Goal: Find specific page/section: Find specific page/section

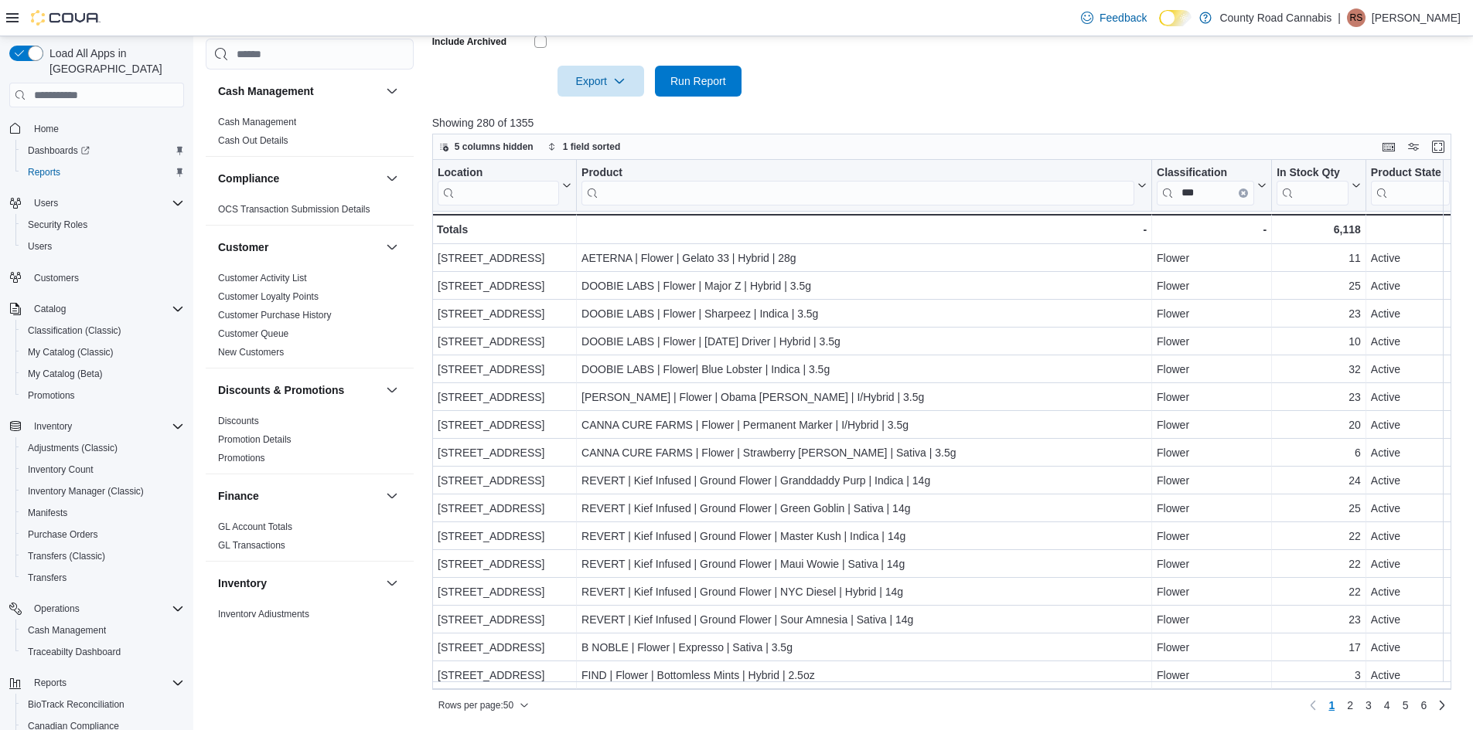
scroll to position [386, 0]
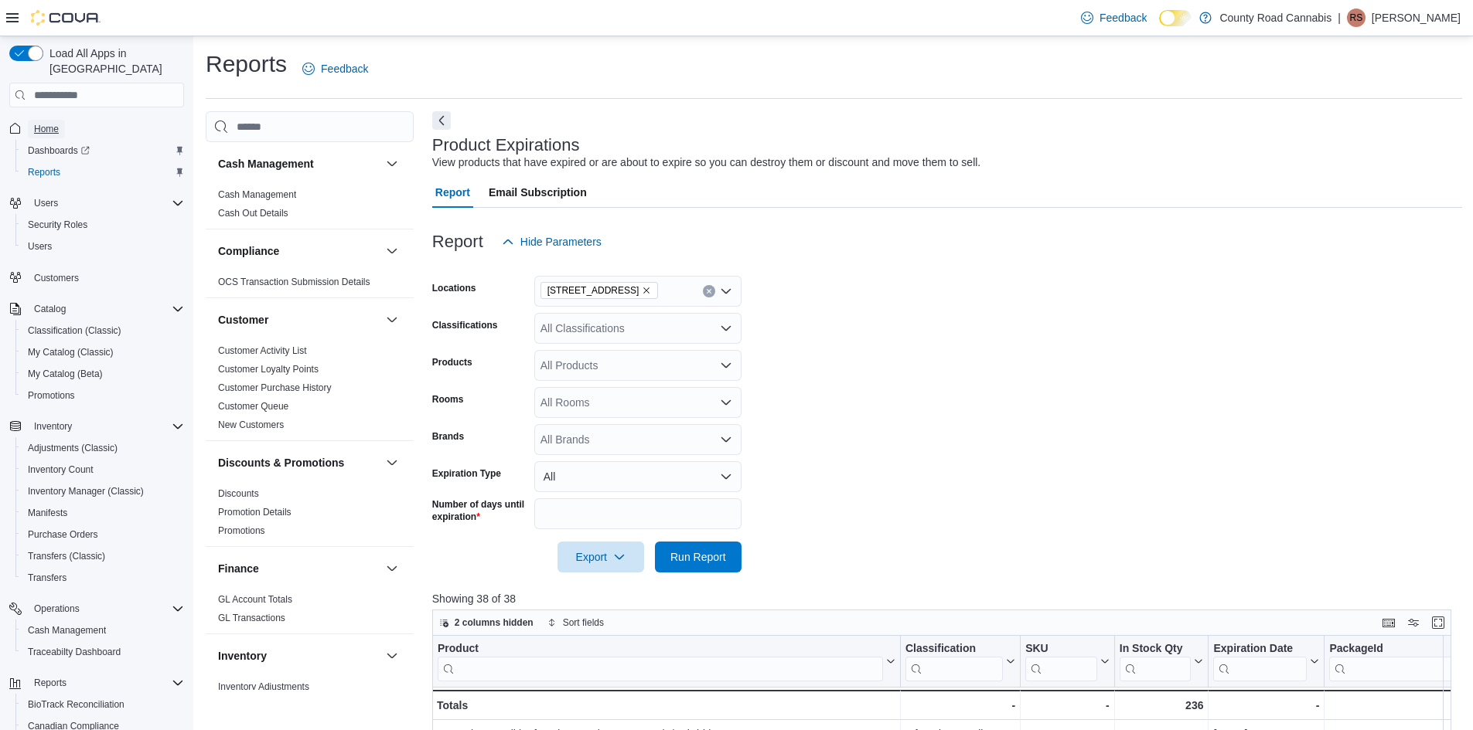
click at [39, 123] on span "Home" at bounding box center [46, 129] width 25 height 12
